Goal: Navigation & Orientation: Find specific page/section

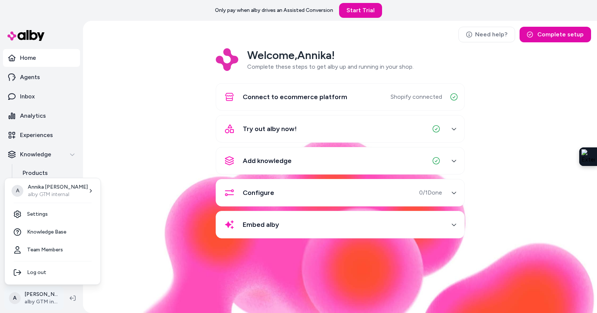
click at [52, 298] on html "Only pay when [PERSON_NAME] drives an Assisted Conversion Start Trial Home Agen…" at bounding box center [298, 156] width 597 height 313
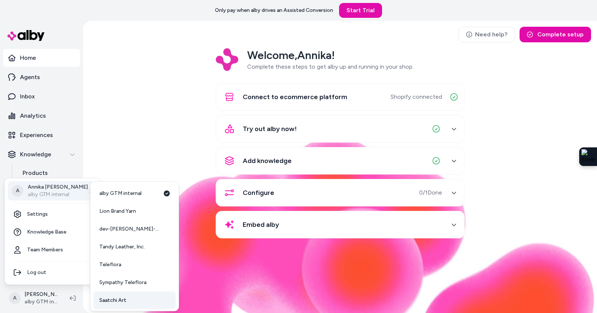
click at [129, 298] on link "Saatchi Art" at bounding box center [134, 300] width 82 height 18
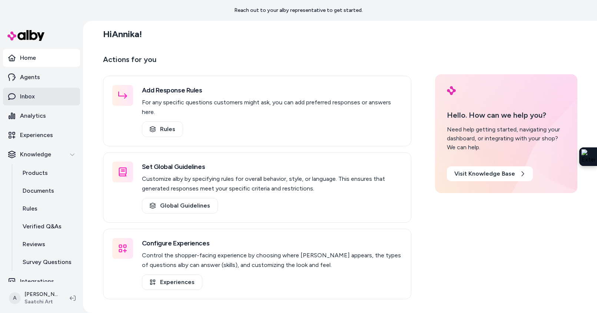
click at [43, 99] on link "Inbox" at bounding box center [41, 97] width 77 height 18
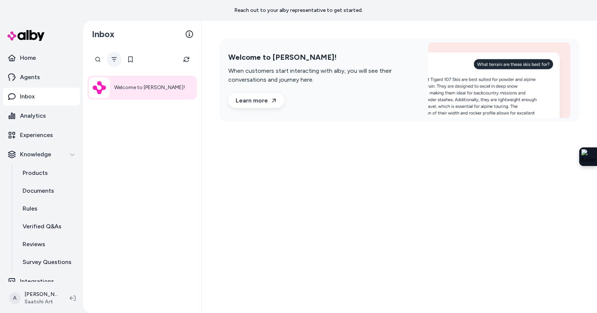
click at [116, 63] on button "Filter" at bounding box center [114, 59] width 15 height 15
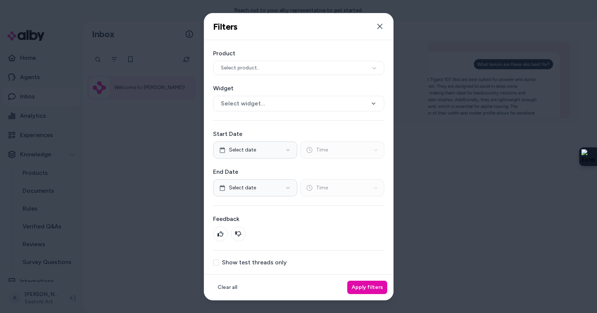
click at [218, 265] on div "Product Select product.. Widget Select widget... Start Date Select date Time En…" at bounding box center [298, 157] width 189 height 234
click at [217, 263] on button "Show test threads only" at bounding box center [216, 262] width 6 height 6
click at [368, 287] on button "Apply filters" at bounding box center [367, 286] width 40 height 13
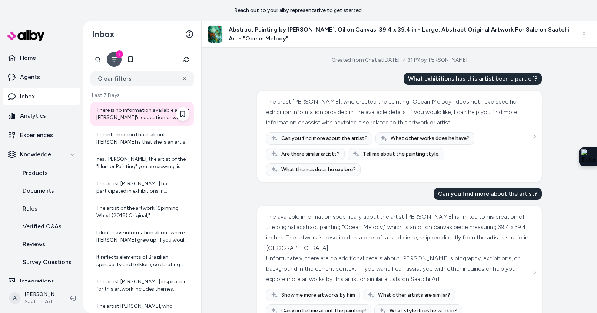
scroll to position [6, 0]
click at [143, 118] on div "There is no information available about Sergei Inkatov's education or where he …" at bounding box center [142, 112] width 93 height 15
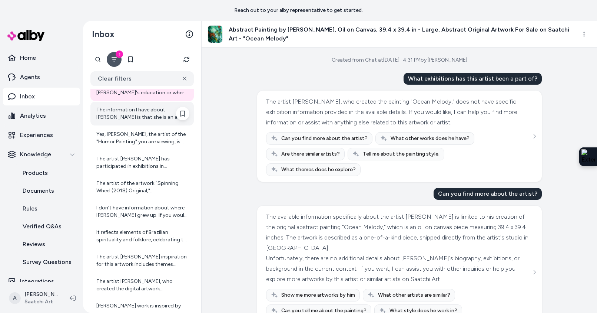
click at [144, 120] on div "The information I have about Sarah Scherf is that she is an artist from the Uni…" at bounding box center [142, 113] width 93 height 15
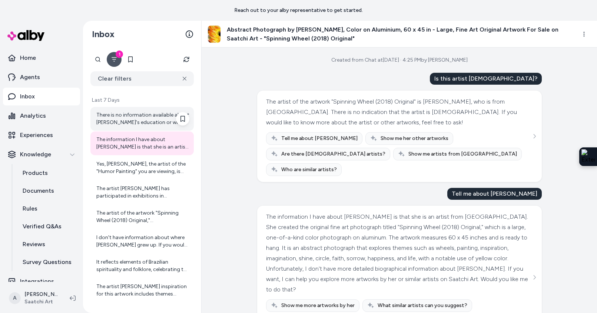
click at [143, 111] on div "There is no information available about Sergei Inkatov's education or where he …" at bounding box center [142, 118] width 93 height 15
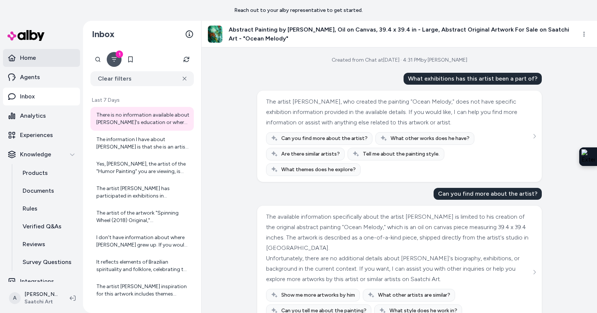
click at [41, 63] on link "Home" at bounding box center [41, 58] width 77 height 18
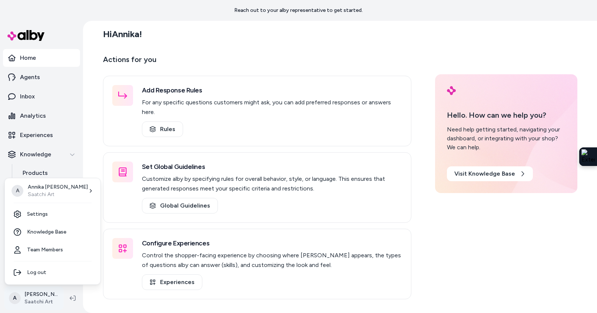
click at [53, 297] on html "Reach out to your alby representative to get started. Home Agents Inbox Analyti…" at bounding box center [298, 156] width 597 height 313
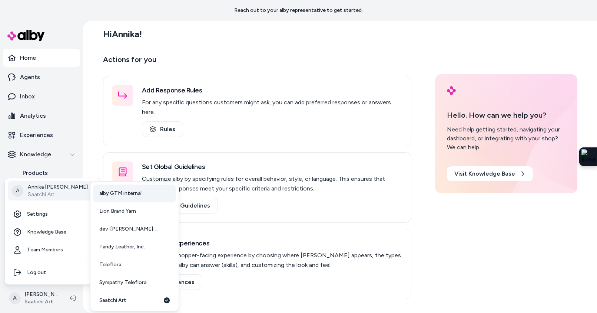
click at [110, 190] on span "alby GTM internal" at bounding box center [120, 192] width 42 height 7
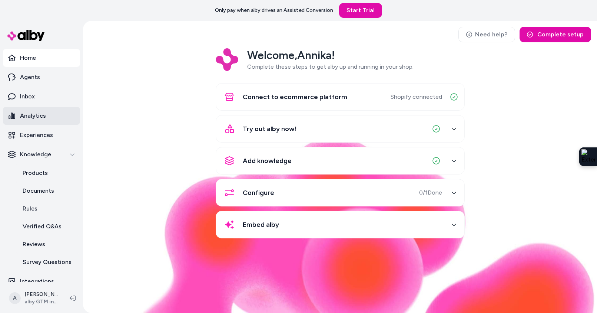
scroll to position [1, 0]
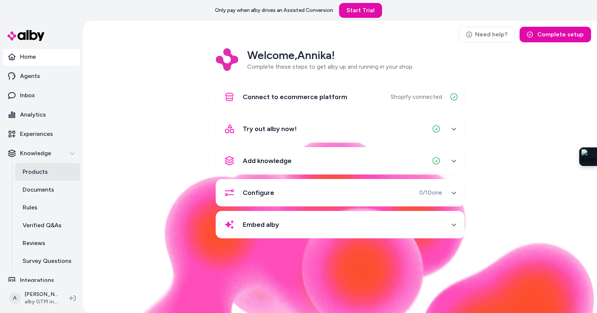
click at [51, 173] on link "Products" at bounding box center [47, 172] width 65 height 18
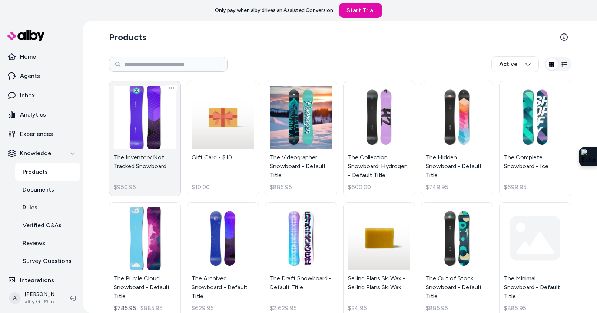
click at [143, 149] on link "The Inventory Not Tracked Snowboard $950.95" at bounding box center [145, 138] width 72 height 115
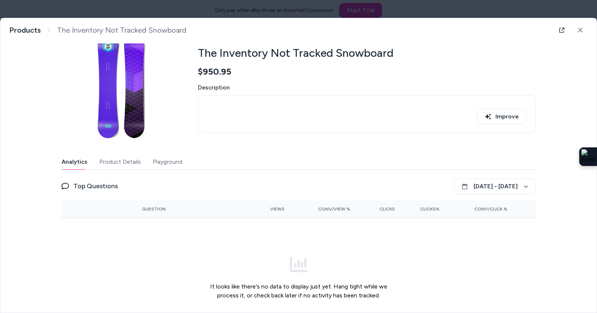
scroll to position [63, 0]
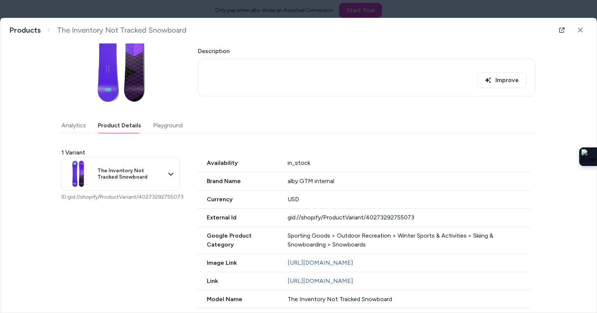
click at [119, 124] on button "Product Details" at bounding box center [119, 125] width 43 height 15
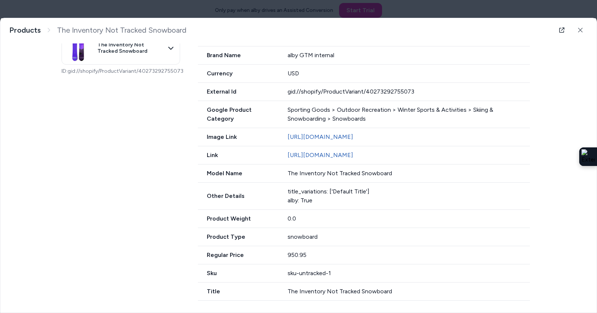
scroll to position [0, 0]
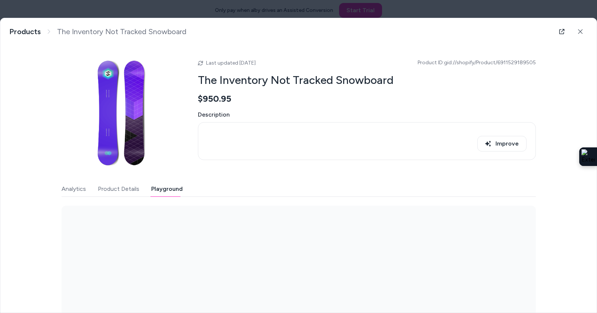
click at [164, 193] on button "Playground" at bounding box center [167, 188] width 32 height 15
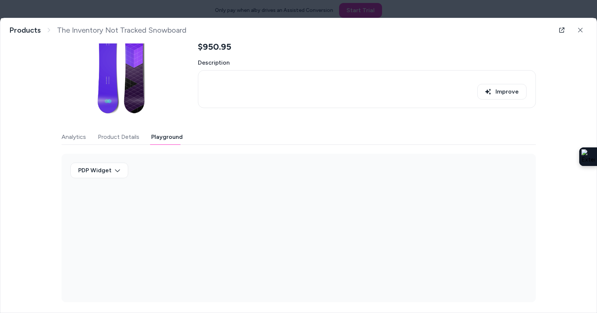
scroll to position [53, 0]
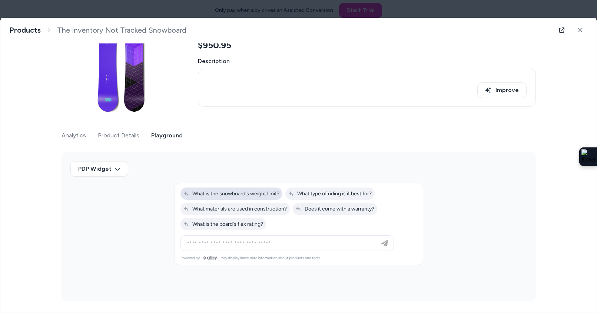
click at [228, 192] on span "What is the snowboard's weight limit?" at bounding box center [232, 193] width 96 height 6
type input "**********"
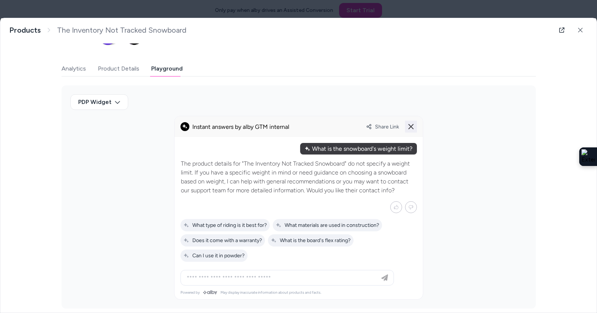
scroll to position [122, 0]
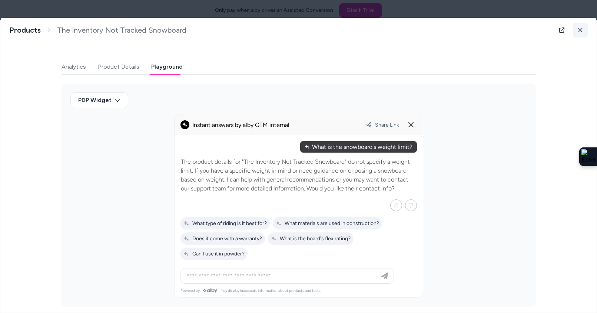
click at [584, 30] on button at bounding box center [580, 30] width 15 height 15
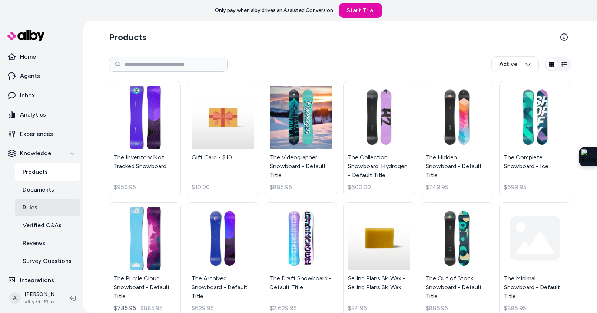
click at [35, 207] on p "Rules" at bounding box center [30, 207] width 15 height 9
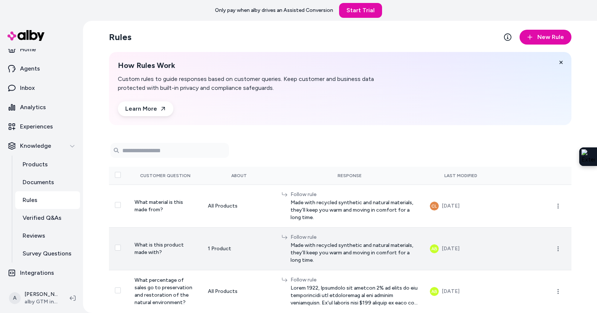
scroll to position [6, 0]
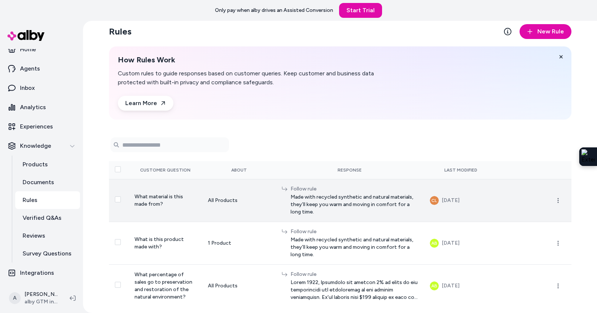
click at [153, 200] on td "What material is this made from?" at bounding box center [166, 200] width 74 height 43
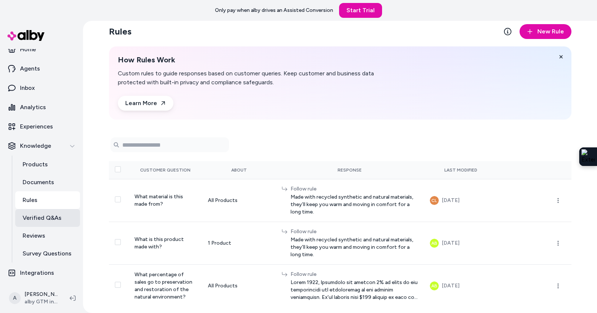
click at [39, 218] on p "Verified Q&As" at bounding box center [42, 217] width 39 height 9
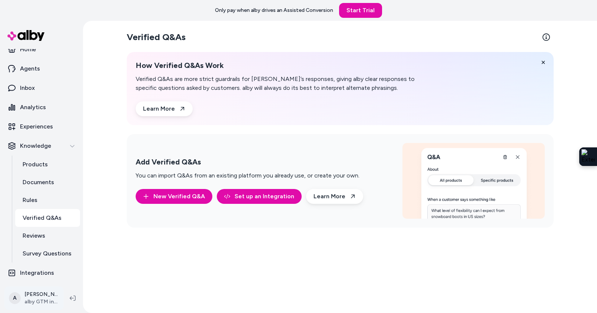
click at [55, 297] on html "Only pay when alby drives an Assisted Conversion Start Trial Home Agents Inbox …" at bounding box center [298, 156] width 597 height 313
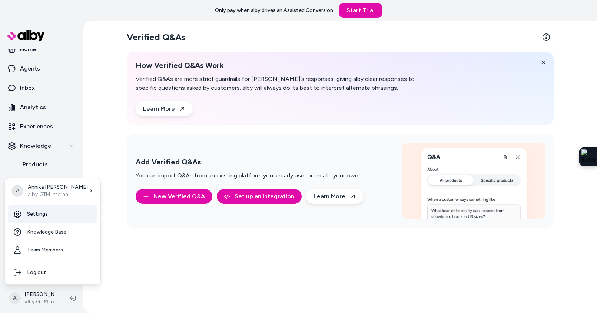
click at [62, 217] on link "Settings" at bounding box center [53, 214] width 90 height 18
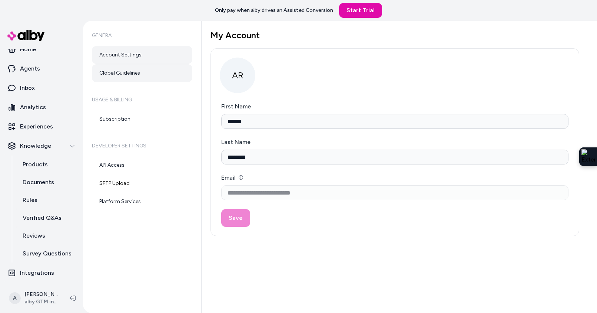
click at [120, 75] on link "Global Guidelines" at bounding box center [142, 73] width 100 height 18
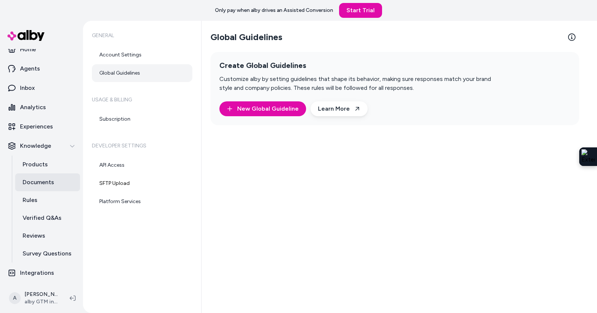
click at [50, 182] on p "Documents" at bounding box center [39, 182] width 32 height 9
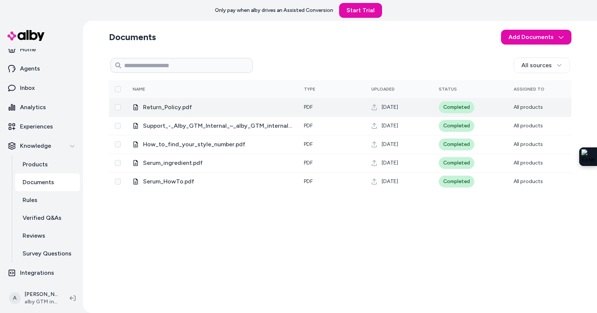
click at [117, 108] on button "Select row" at bounding box center [118, 107] width 6 height 6
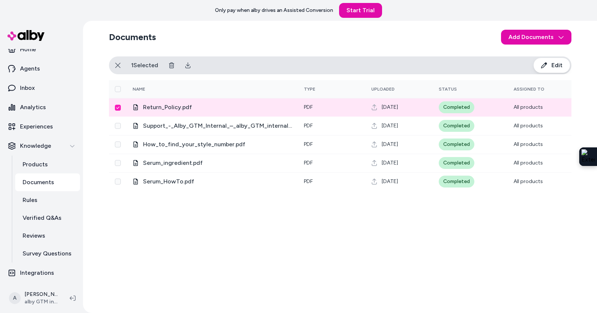
click at [531, 107] on span "All products" at bounding box center [528, 107] width 29 height 6
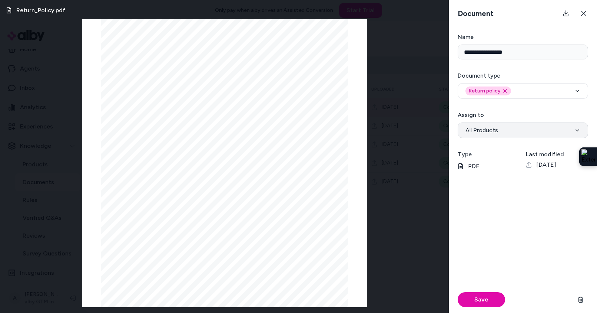
click at [511, 133] on button "All Products" at bounding box center [523, 130] width 131 height 16
click at [587, 11] on icon at bounding box center [584, 13] width 6 height 6
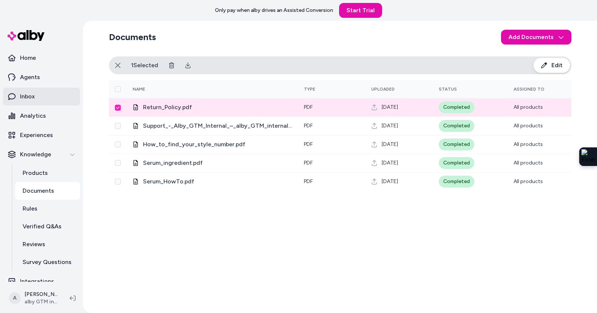
click at [38, 95] on link "Inbox" at bounding box center [41, 97] width 77 height 18
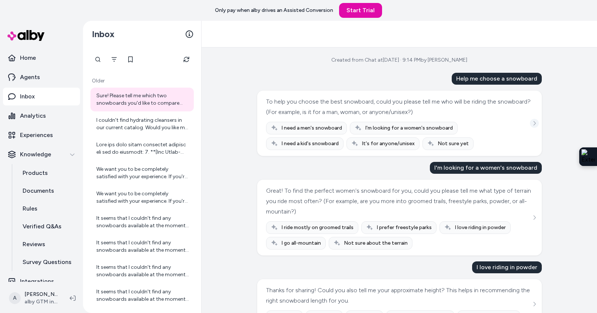
click at [535, 122] on icon "See more" at bounding box center [534, 123] width 5 height 5
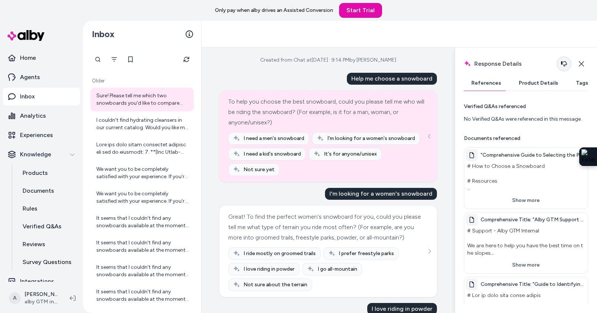
click at [563, 63] on icon "button" at bounding box center [564, 64] width 6 height 6
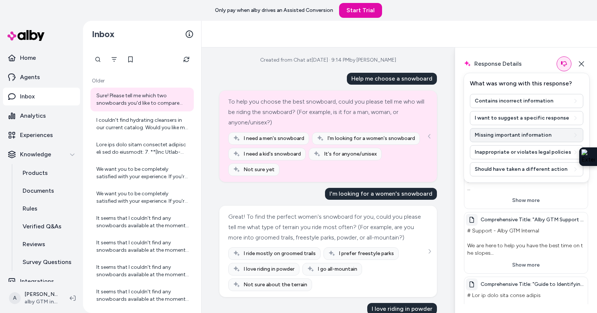
click at [507, 135] on button "Missing important information" at bounding box center [526, 135] width 113 height 14
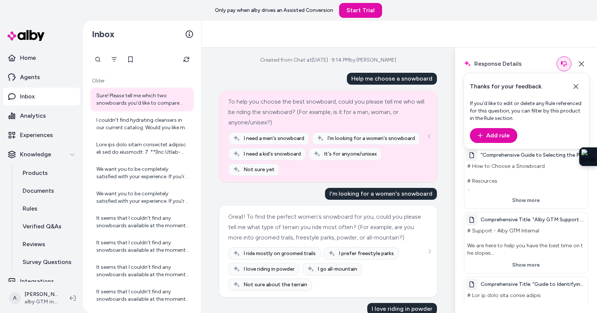
click at [575, 88] on icon at bounding box center [576, 86] width 7 height 7
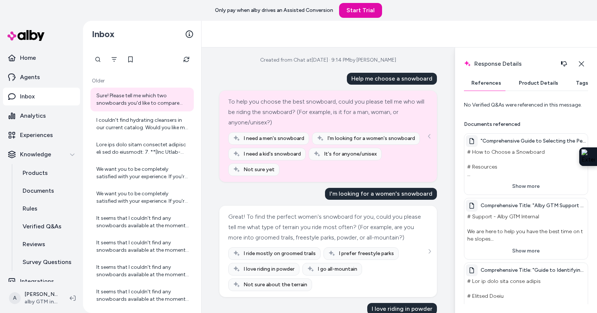
scroll to position [14, 0]
click at [583, 62] on icon "button" at bounding box center [581, 63] width 5 height 5
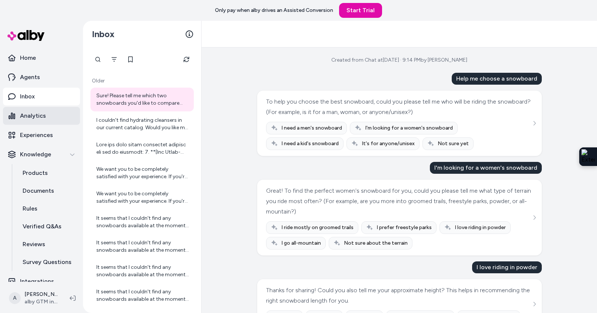
click at [33, 118] on p "Analytics" at bounding box center [33, 115] width 26 height 9
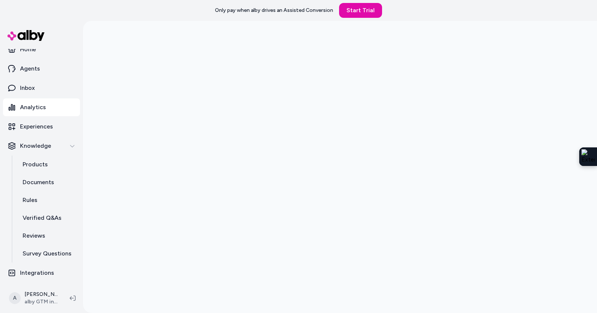
scroll to position [9, 0]
click at [41, 273] on p "Integrations" at bounding box center [37, 272] width 34 height 9
